Goal: Navigation & Orientation: Find specific page/section

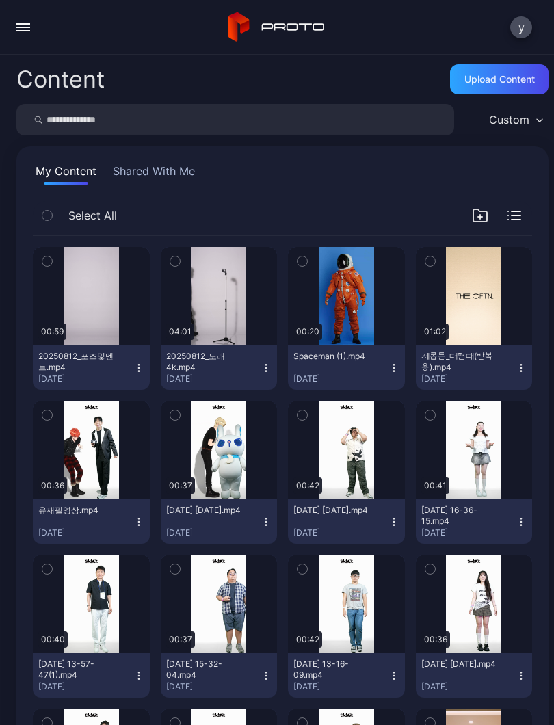
click at [0, 0] on div "Preview" at bounding box center [0, 0] width 0 height 0
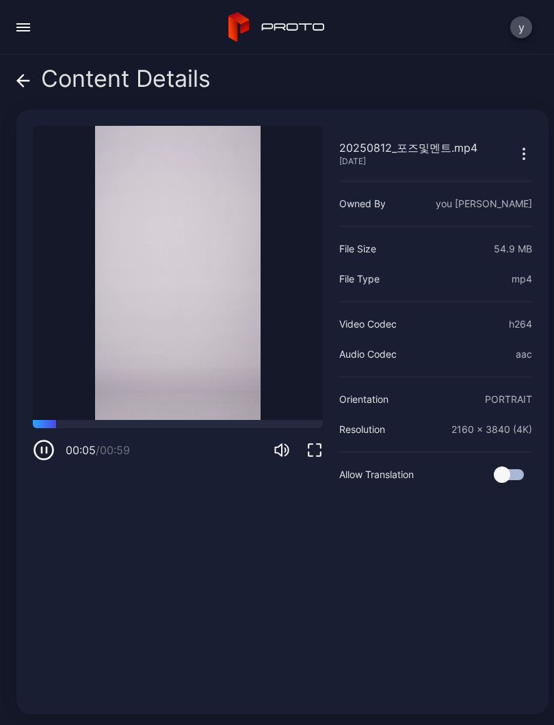
click at [23, 81] on icon at bounding box center [24, 81] width 12 height 0
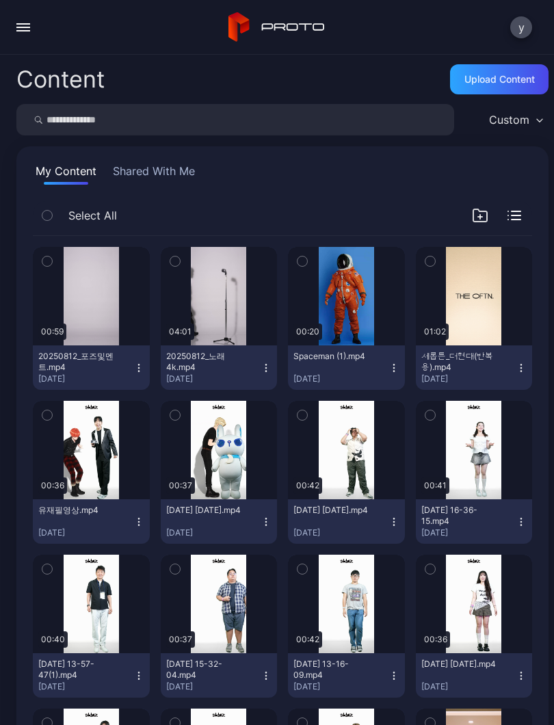
click at [23, 32] on button "button" at bounding box center [23, 27] width 27 height 27
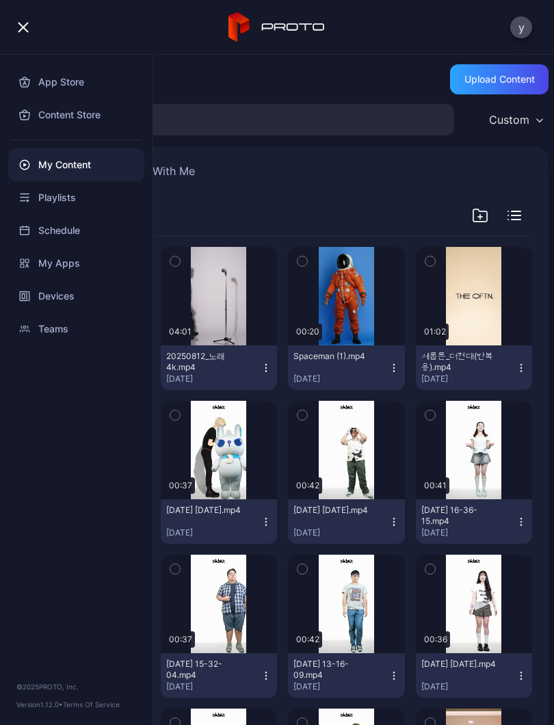
click at [42, 296] on div "Devices" at bounding box center [76, 296] width 136 height 33
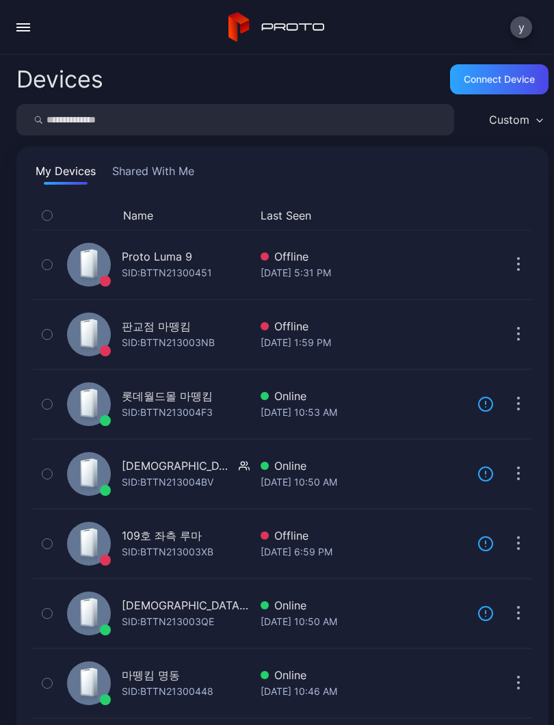
click at [139, 683] on div "SID: BTTN21300448" at bounding box center [168, 691] width 92 height 16
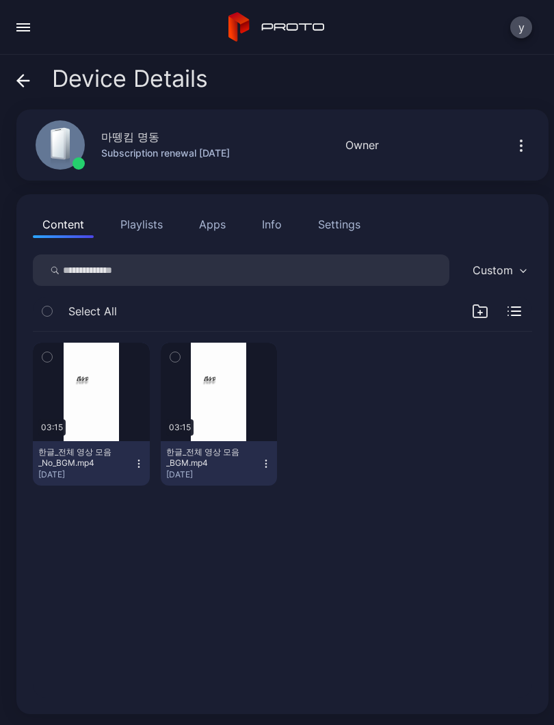
click at [75, 403] on button "button" at bounding box center [91, 391] width 117 height 98
click at [0, 0] on div "button" at bounding box center [0, 0] width 0 height 0
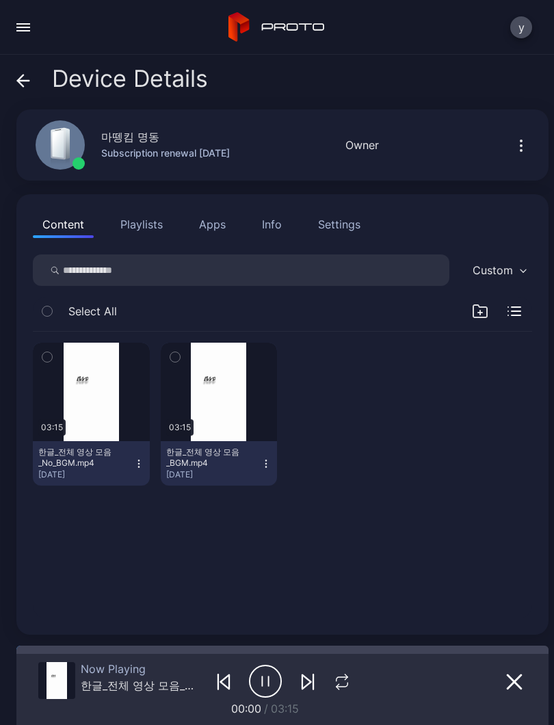
click at [258, 683] on icon "button" at bounding box center [265, 681] width 33 height 34
click at [337, 686] on icon "button" at bounding box center [337, 685] width 3 height 5
click at [336, 685] on icon "button" at bounding box center [341, 681] width 23 height 16
